Goal: Book appointment/travel/reservation

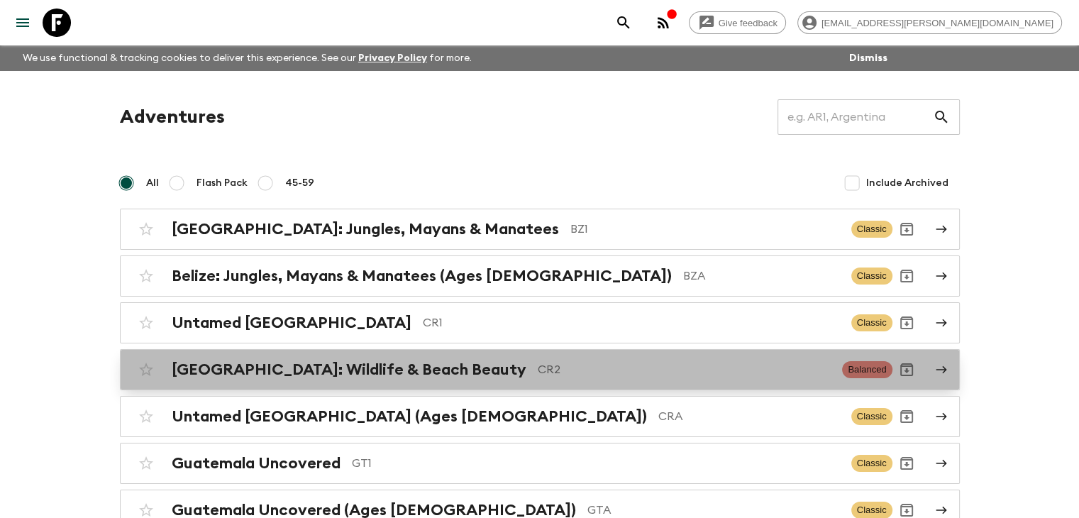
click at [350, 365] on h2 "Costa Rica: Wildlife & Beach Beauty" at bounding box center [349, 369] width 355 height 18
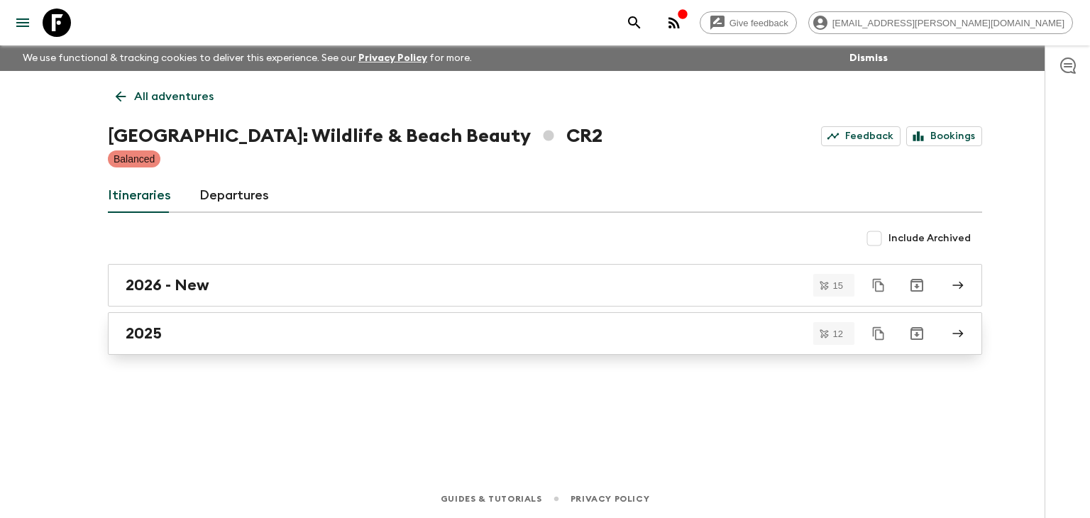
click at [160, 336] on h2 "2025" at bounding box center [144, 333] width 36 height 18
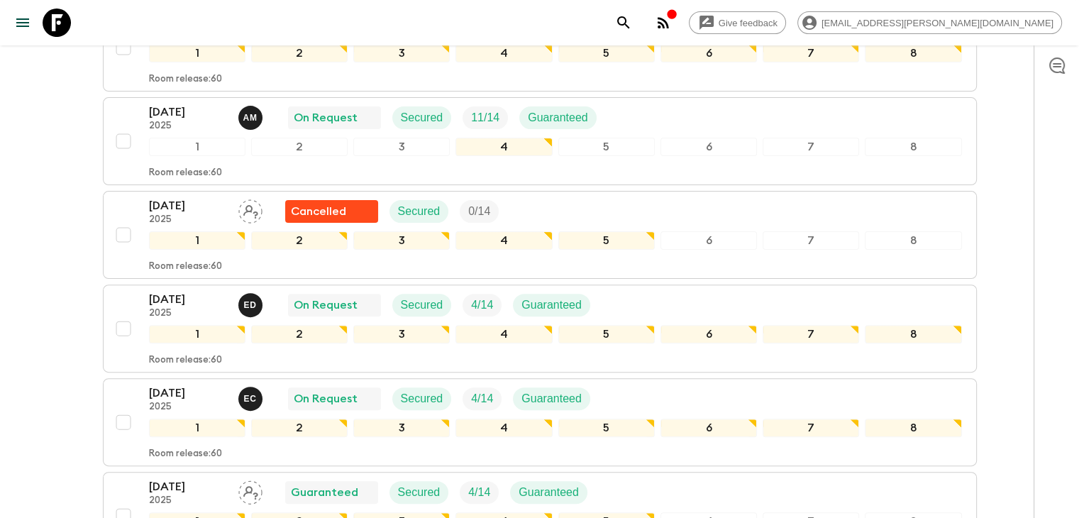
scroll to position [426, 0]
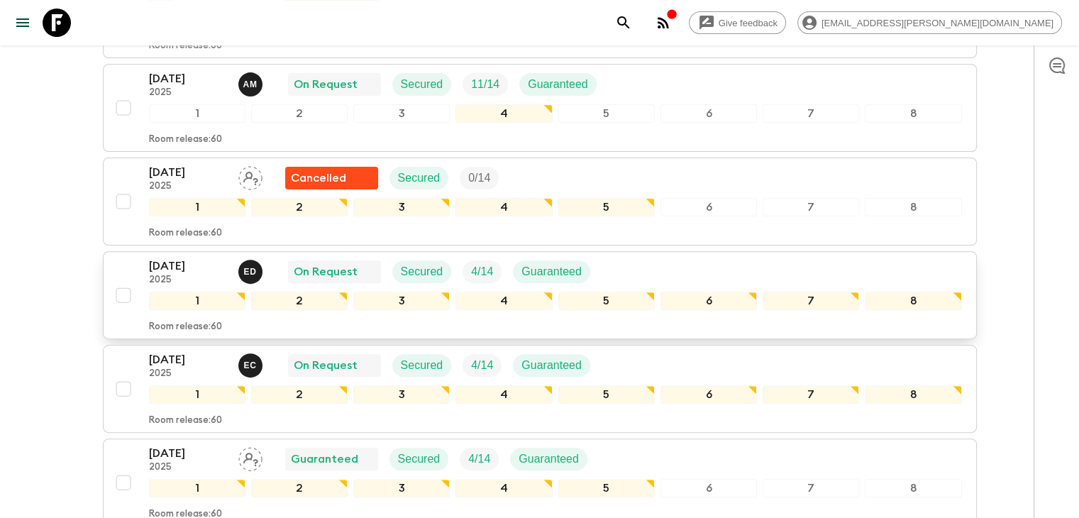
click at [163, 267] on p "21 Nov 2025" at bounding box center [188, 266] width 78 height 17
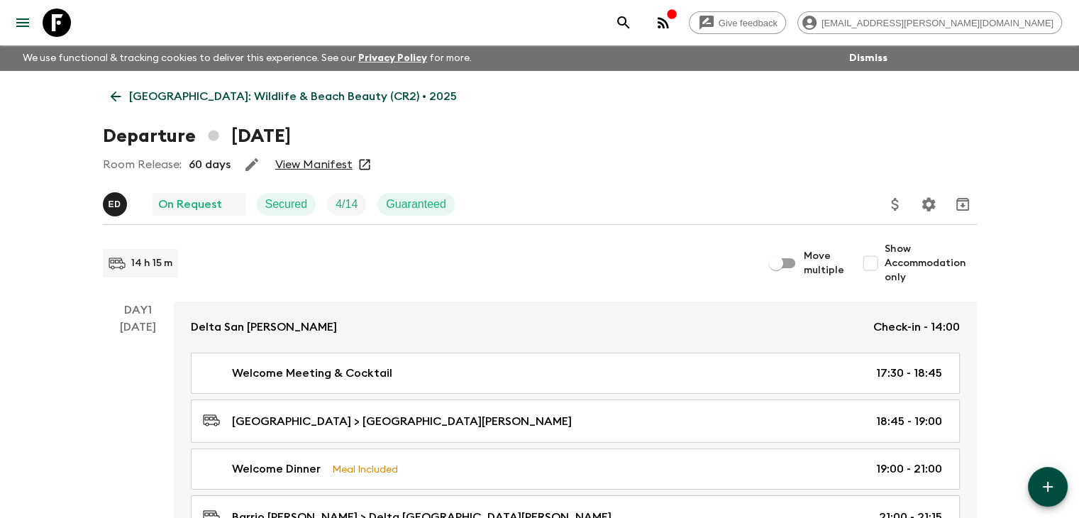
click at [314, 165] on link "View Manifest" at bounding box center [313, 165] width 77 height 14
